Goal: Task Accomplishment & Management: Manage account settings

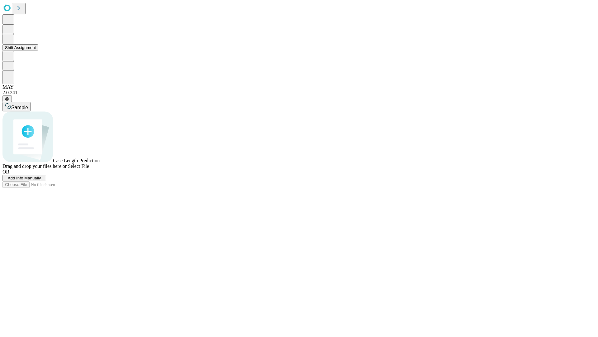
click at [38, 51] on button "Shift Assignment" at bounding box center [20, 47] width 36 height 7
